Goal: Information Seeking & Learning: Learn about a topic

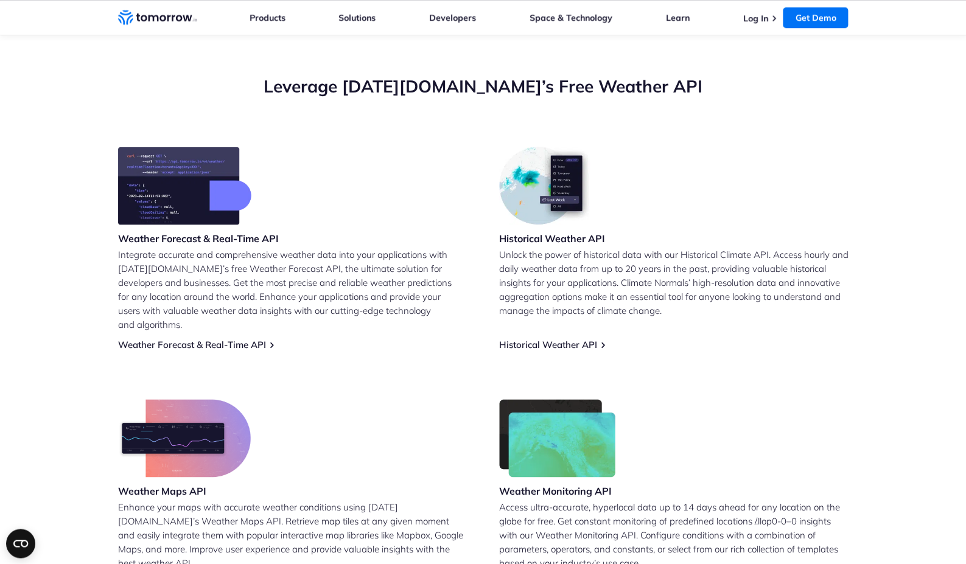
scroll to position [404, 0]
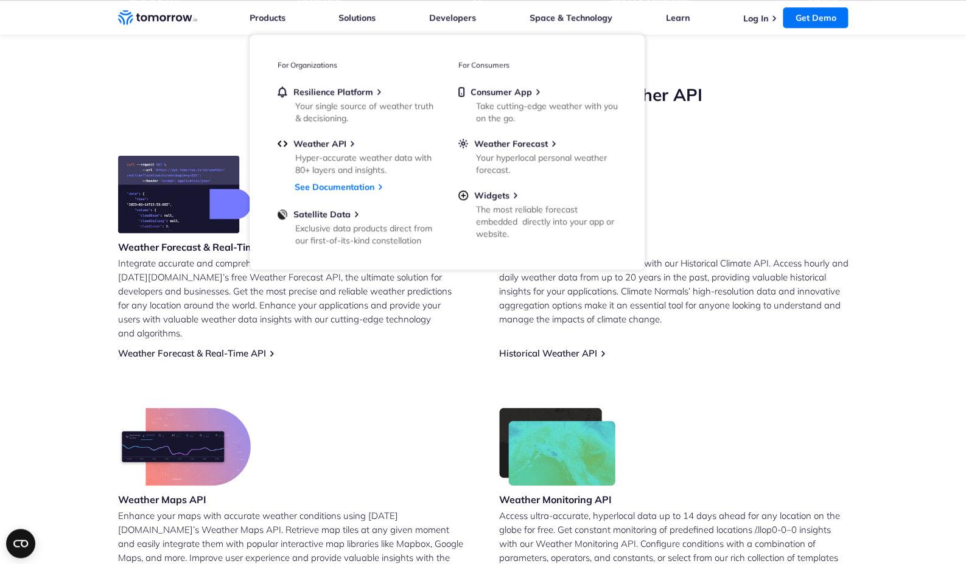
click at [9, 61] on section "Leverage Tomorrow.io’s Free Weather API Weather Forecast & Real-Time API Integr…" at bounding box center [483, 341] width 966 height 612
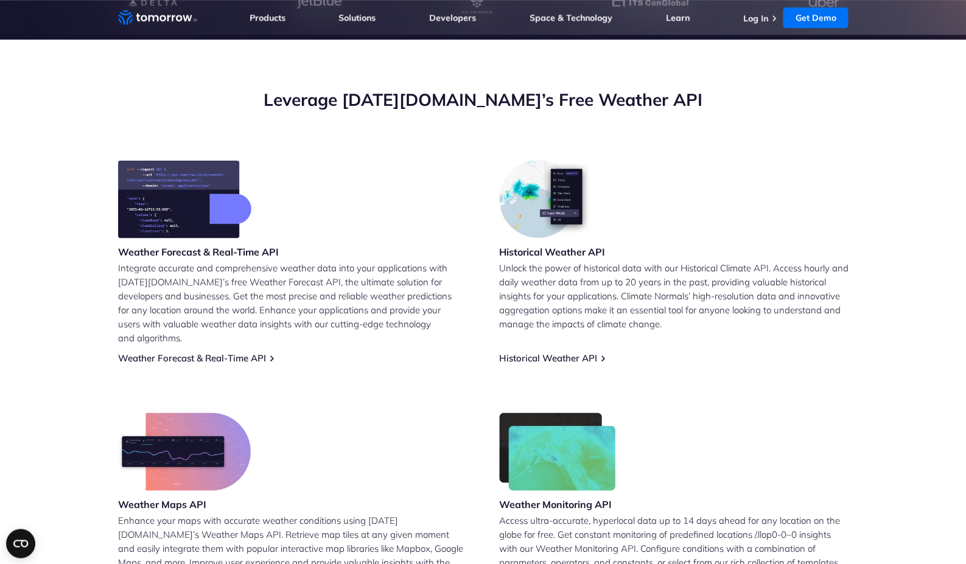
scroll to position [382, 0]
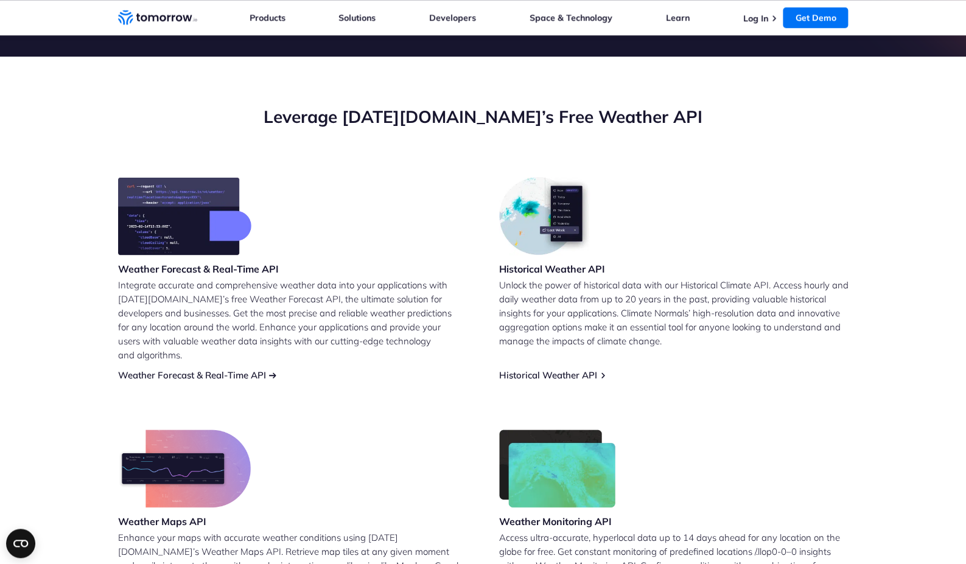
click at [177, 369] on link "Weather Forecast & Real-Time API" at bounding box center [192, 375] width 148 height 12
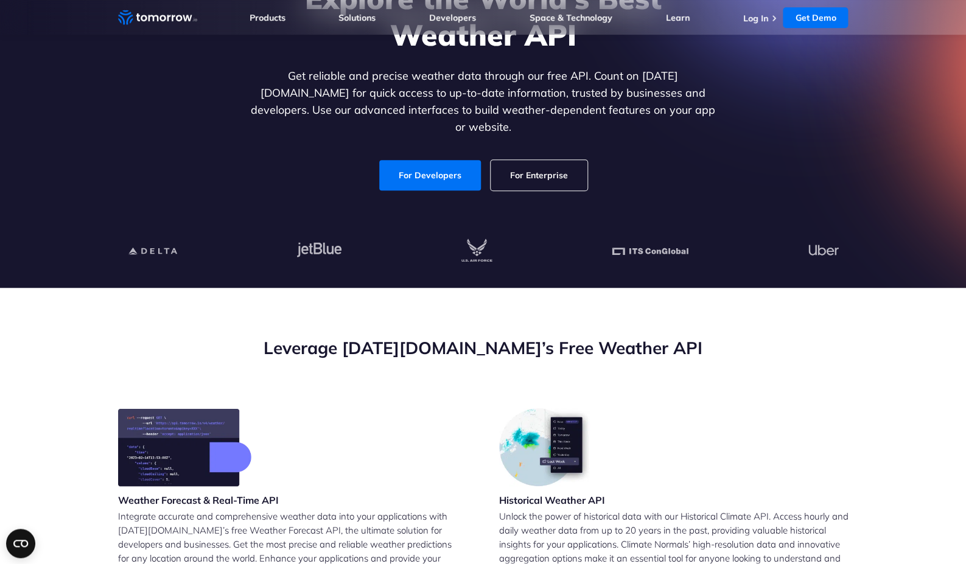
scroll to position [142, 0]
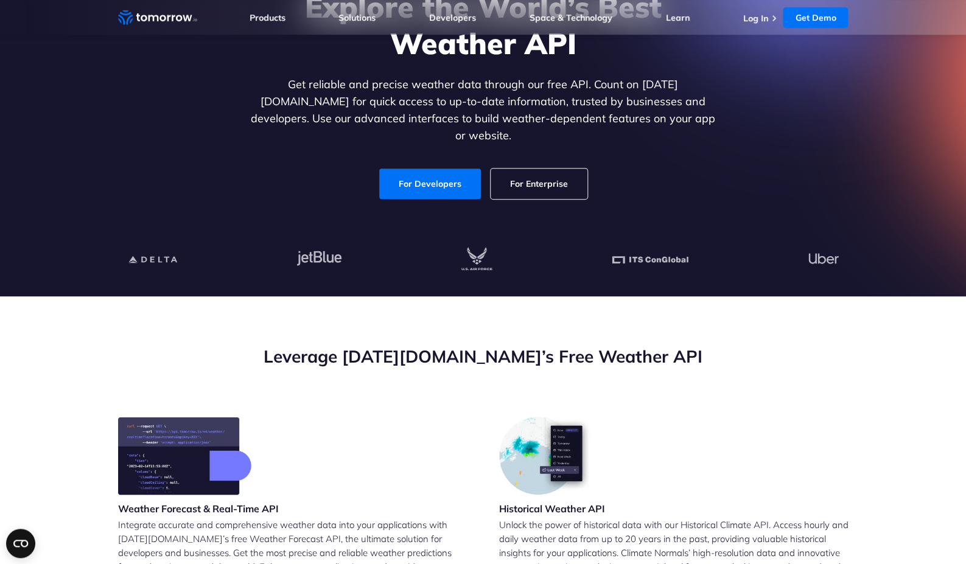
click at [537, 171] on link "For Enterprise" at bounding box center [538, 184] width 97 height 30
